Goal: Transaction & Acquisition: Download file/media

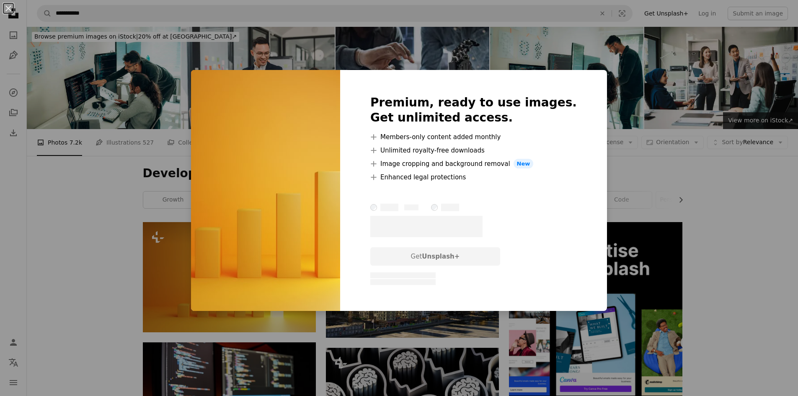
scroll to position [105, 0]
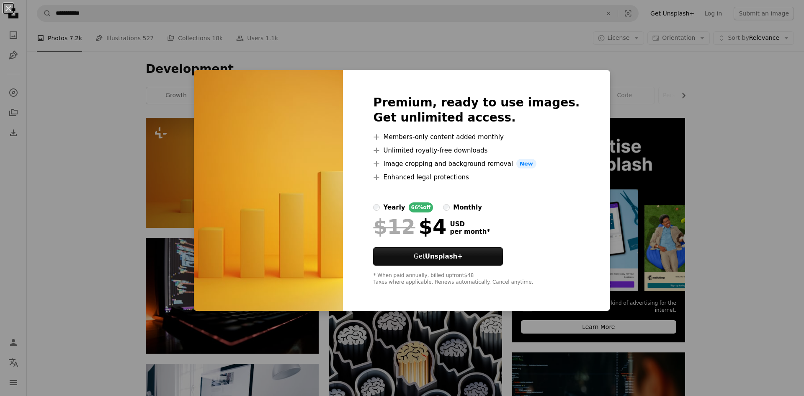
click at [710, 105] on div "An X shape Premium, ready to use images. Get unlimited access. A plus sign Memb…" at bounding box center [402, 198] width 804 height 396
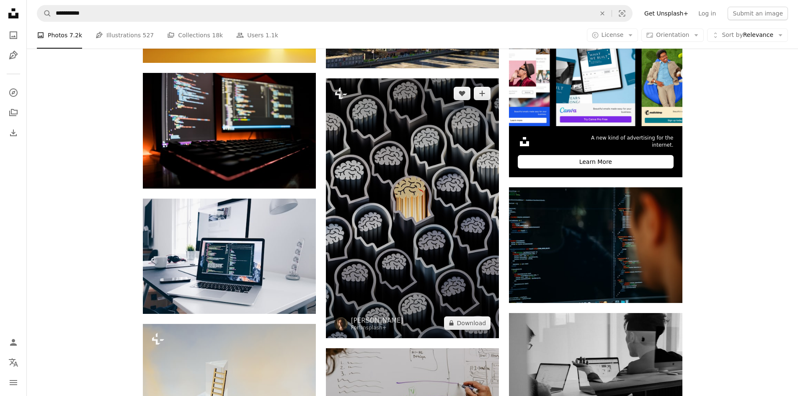
scroll to position [273, 0]
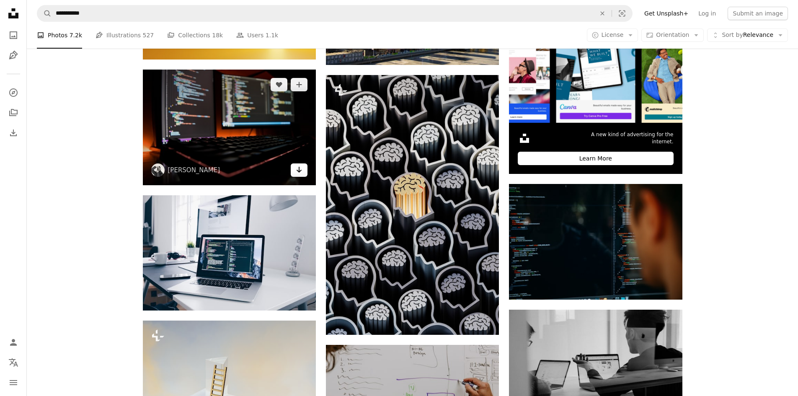
click at [297, 168] on icon "Arrow pointing down" at bounding box center [299, 170] width 7 height 10
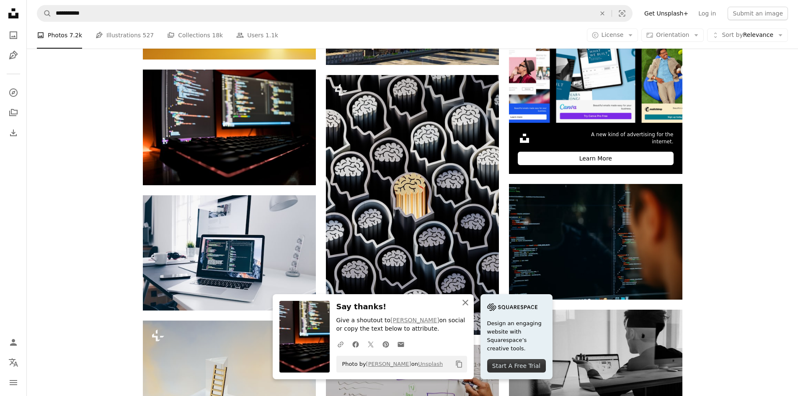
click at [461, 304] on icon "An X shape" at bounding box center [465, 302] width 10 height 10
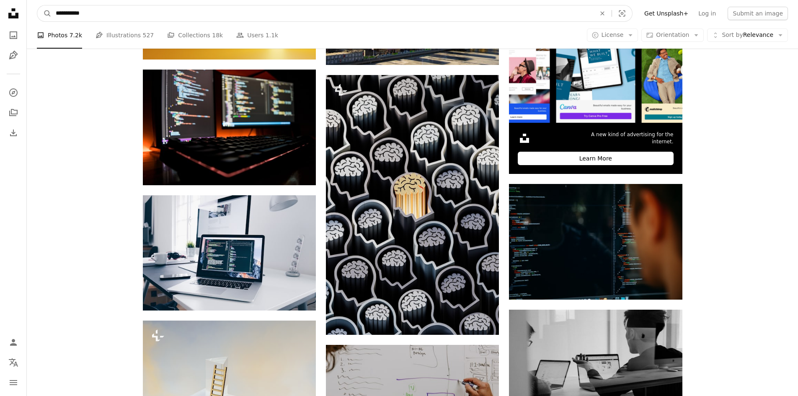
click at [188, 10] on input "**********" at bounding box center [321, 13] width 541 height 16
type input "*"
type input "**********"
click button "A magnifying glass" at bounding box center [44, 13] width 14 height 16
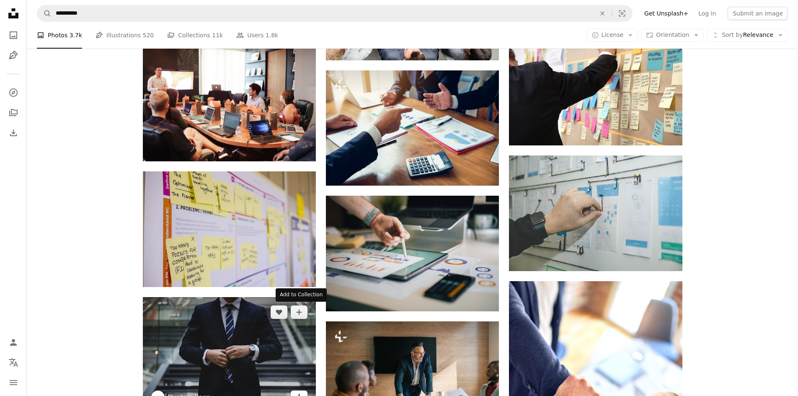
scroll to position [419, 0]
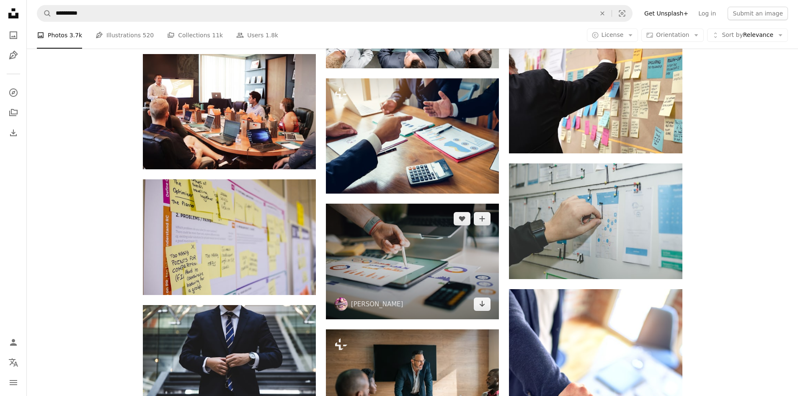
drag, startPoint x: 366, startPoint y: 245, endPoint x: 433, endPoint y: 286, distance: 79.1
click at [433, 286] on img at bounding box center [412, 261] width 173 height 116
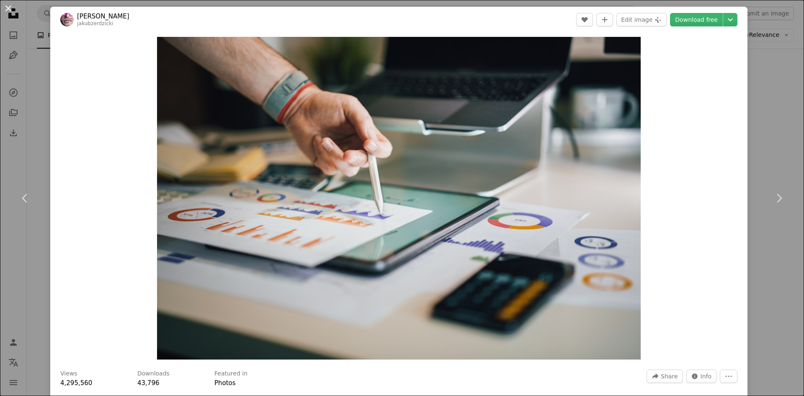
click at [10, 13] on button "An X shape" at bounding box center [8, 8] width 10 height 10
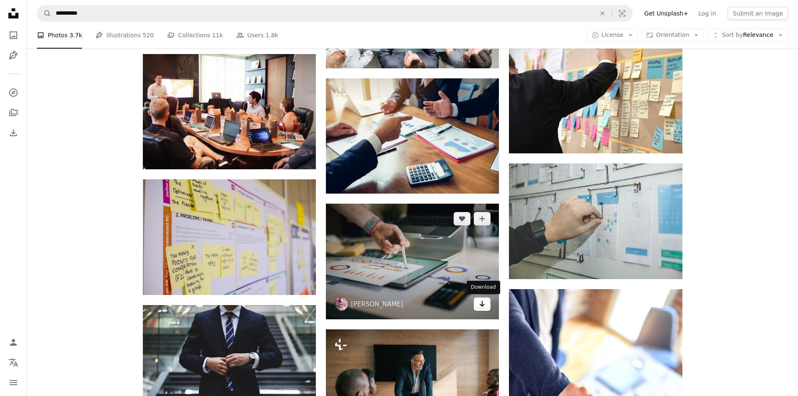
click at [486, 306] on link "Arrow pointing down" at bounding box center [482, 303] width 17 height 13
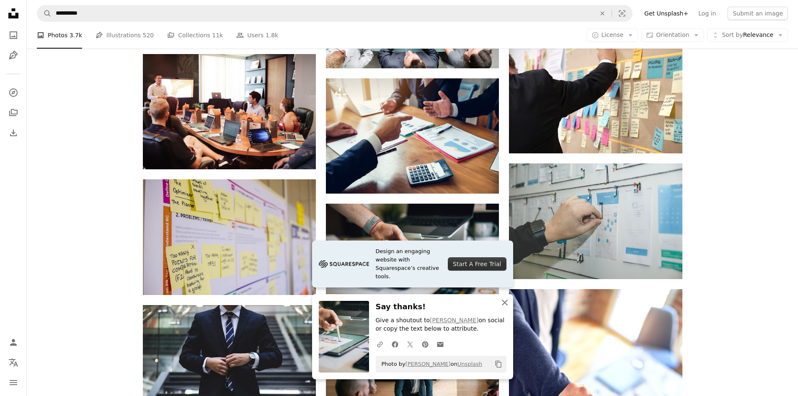
drag, startPoint x: 504, startPoint y: 304, endPoint x: 502, endPoint y: 316, distance: 11.8
click at [504, 304] on icon "An X shape" at bounding box center [504, 302] width 10 height 10
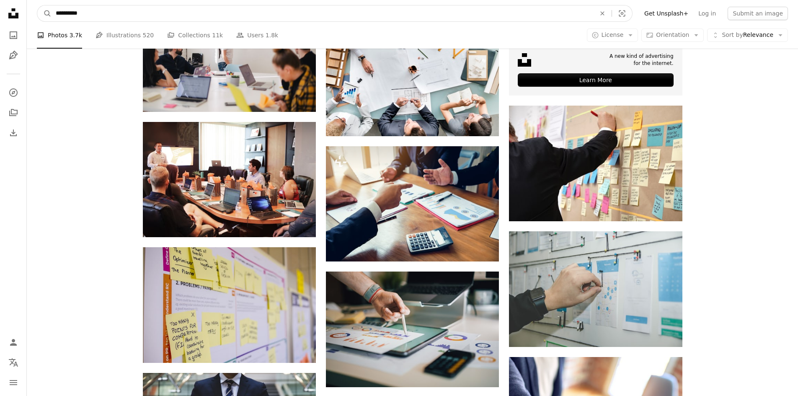
drag, startPoint x: 286, startPoint y: 16, endPoint x: 53, endPoint y: 8, distance: 232.9
click at [53, 8] on input "**********" at bounding box center [321, 13] width 541 height 16
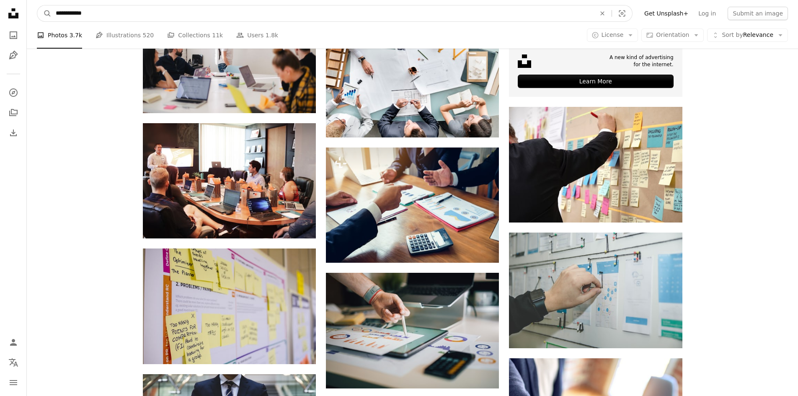
type input "**********"
click at [37, 5] on button "A magnifying glass" at bounding box center [44, 13] width 14 height 16
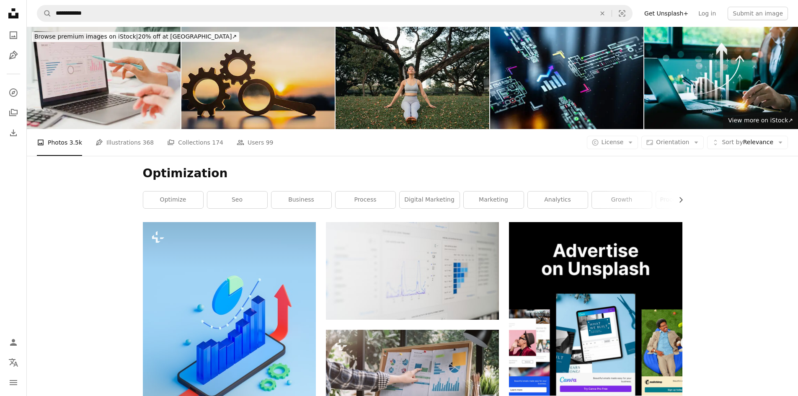
click at [307, 108] on img at bounding box center [258, 78] width 154 height 102
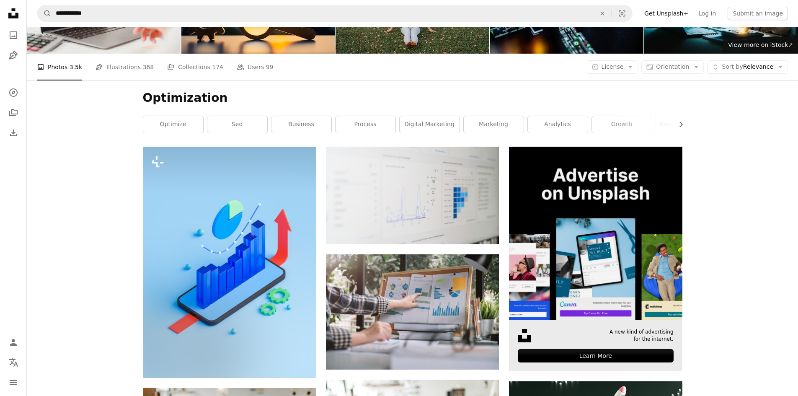
scroll to position [167, 0]
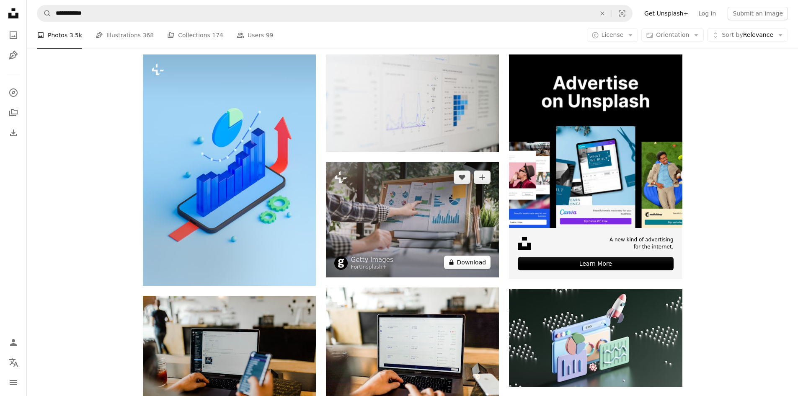
click at [458, 263] on button "A lock Download" at bounding box center [467, 261] width 47 height 13
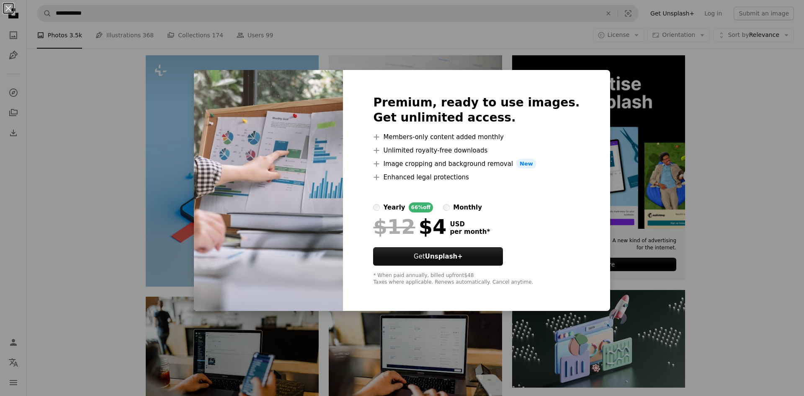
click at [690, 119] on div "An X shape Premium, ready to use images. Get unlimited access. A plus sign Memb…" at bounding box center [402, 198] width 804 height 396
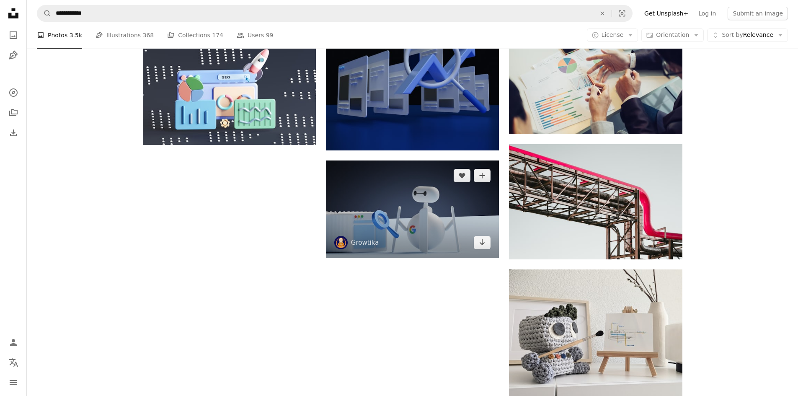
scroll to position [921, 0]
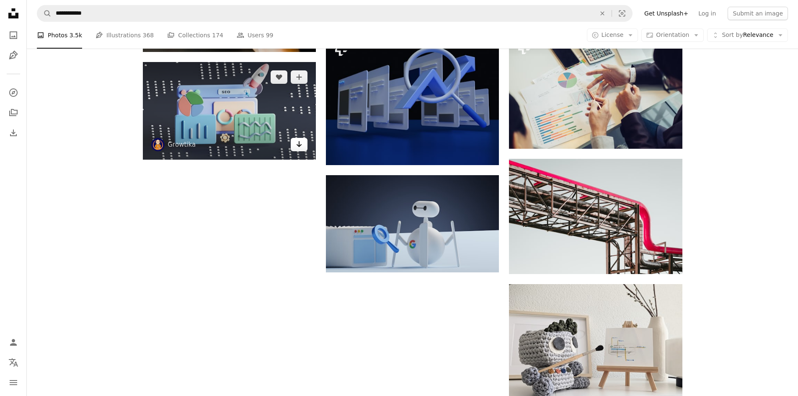
click at [299, 144] on icon "Download" at bounding box center [298, 144] width 5 height 6
